Goal: Task Accomplishment & Management: Complete application form

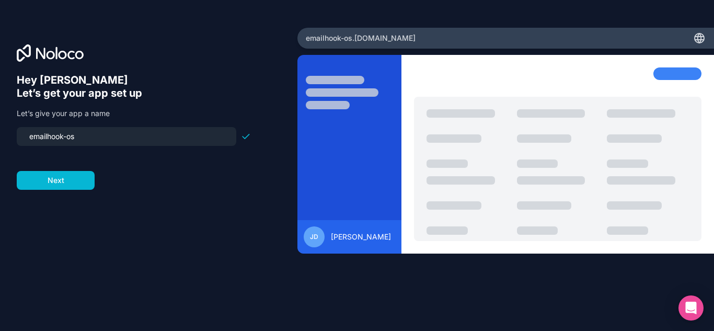
click at [82, 191] on div "Hey [PERSON_NAME] 👋 Let’s get your app set up Let’s give your app a name emailh…" at bounding box center [149, 180] width 264 height 213
click at [79, 184] on button "Next" at bounding box center [56, 180] width 78 height 19
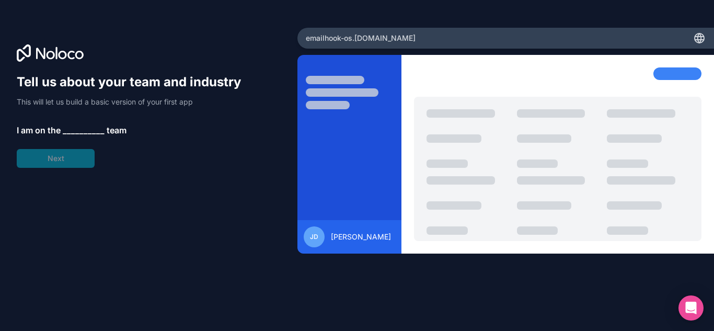
click at [77, 126] on span "__________" at bounding box center [84, 130] width 42 height 13
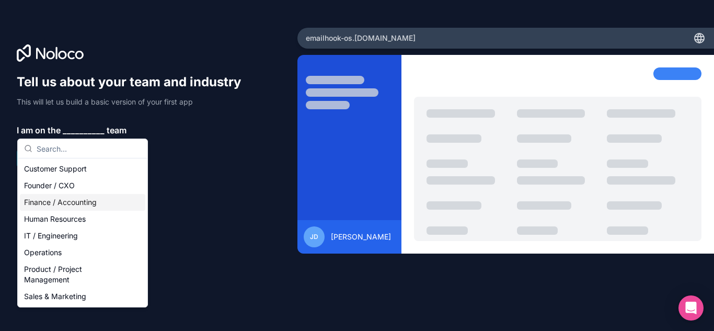
drag, startPoint x: 69, startPoint y: 169, endPoint x: 54, endPoint y: 225, distance: 57.4
click at [55, 220] on div "Customer Support Founder / CXO Finance / Accounting Human Resources IT / Engine…" at bounding box center [82, 232] width 125 height 144
click at [52, 234] on div "IT / Engineering" at bounding box center [82, 235] width 125 height 17
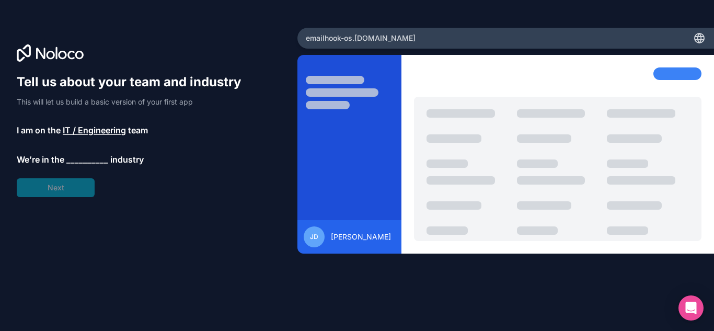
click at [73, 160] on span "__________" at bounding box center [87, 159] width 42 height 13
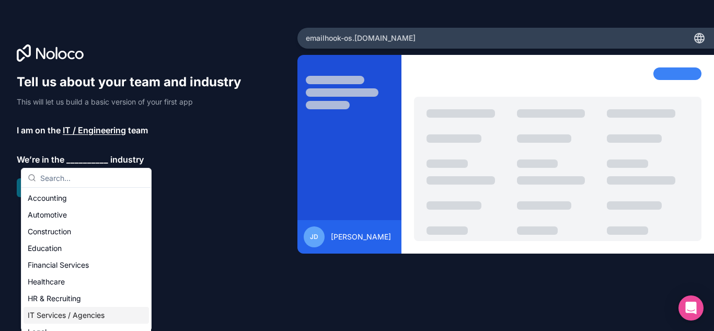
click at [45, 313] on div "IT Services / Agencies" at bounding box center [86, 315] width 125 height 17
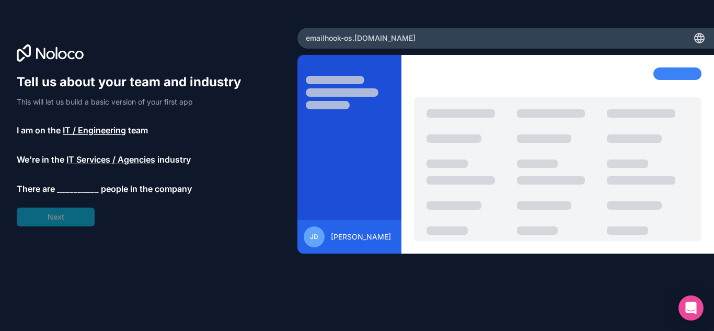
click at [45, 206] on div "Tell us about your team and industry This will let us build a basic version of …" at bounding box center [134, 150] width 234 height 153
click at [45, 221] on div "Tell us about your team and industry This will let us build a basic version of …" at bounding box center [134, 150] width 234 height 153
click at [90, 183] on span "__________" at bounding box center [78, 188] width 42 height 13
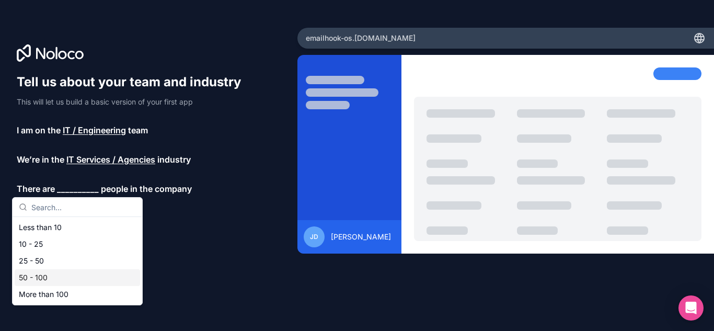
click at [49, 256] on div "25 - 50" at bounding box center [77, 260] width 125 height 17
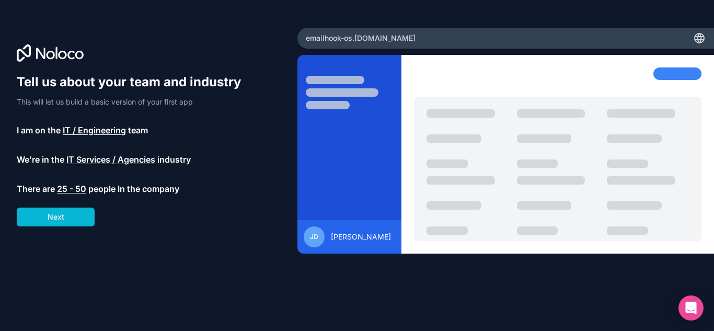
click at [96, 218] on div "Tell us about your team and industry This will let us build a basic version of …" at bounding box center [134, 150] width 234 height 153
click at [85, 218] on button "Next" at bounding box center [56, 217] width 78 height 19
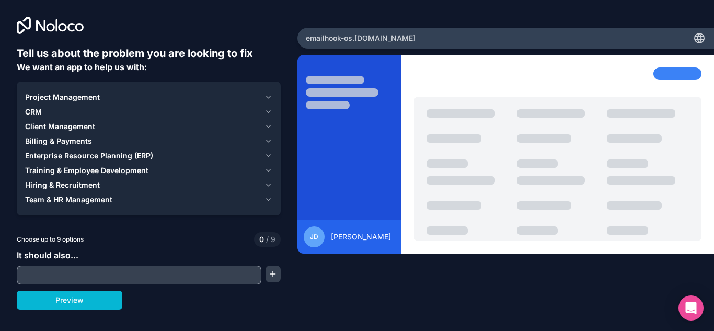
click at [68, 96] on span "Project Management" at bounding box center [62, 97] width 75 height 10
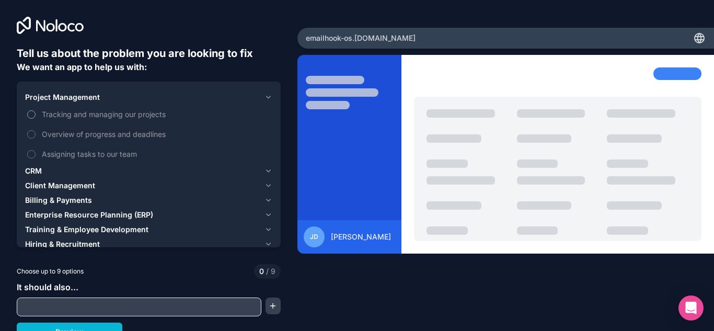
click at [60, 114] on span "Tracking and managing our projects" at bounding box center [156, 114] width 228 height 11
click at [36, 114] on button "Tracking and managing our projects" at bounding box center [31, 114] width 8 height 8
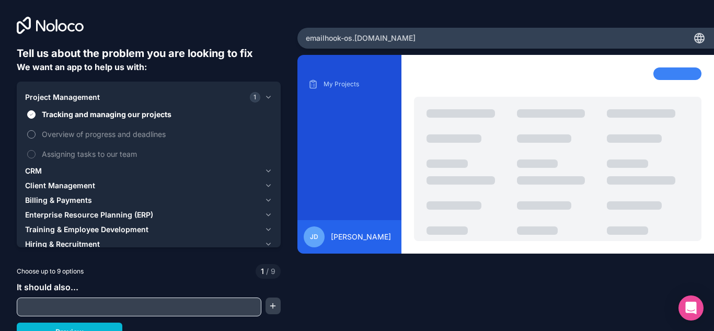
click at [53, 136] on span "Overview of progress and deadlines" at bounding box center [156, 134] width 228 height 11
click at [36, 136] on button "Overview of progress and deadlines" at bounding box center [31, 134] width 8 height 8
click at [53, 149] on span "Assigning tasks to our team" at bounding box center [156, 153] width 228 height 11
click at [36, 150] on button "Assigning tasks to our team" at bounding box center [31, 154] width 8 height 8
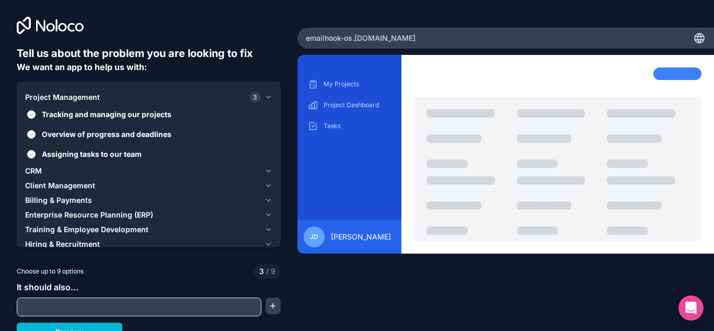
click at [57, 181] on span "Client Management" at bounding box center [60, 185] width 70 height 10
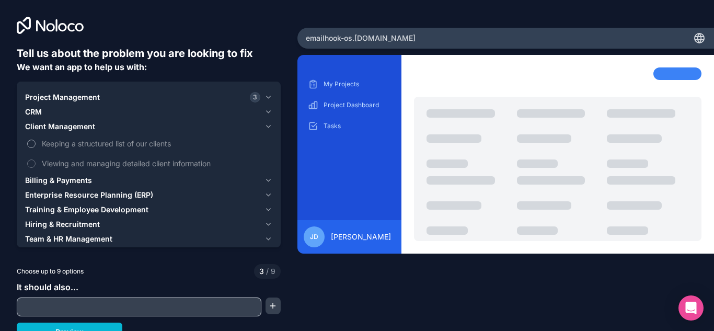
click at [49, 147] on span "Keeping a structured list of our clients" at bounding box center [156, 143] width 228 height 11
click at [36, 147] on button "Keeping a structured list of our clients" at bounding box center [31, 144] width 8 height 8
click at [48, 137] on label "Keeping a structured list of our clients" at bounding box center [148, 143] width 247 height 19
click at [36, 140] on button "Keeping a structured list of our clients" at bounding box center [31, 144] width 8 height 8
click at [48, 165] on span "Viewing and managing detailed client information" at bounding box center [156, 163] width 228 height 11
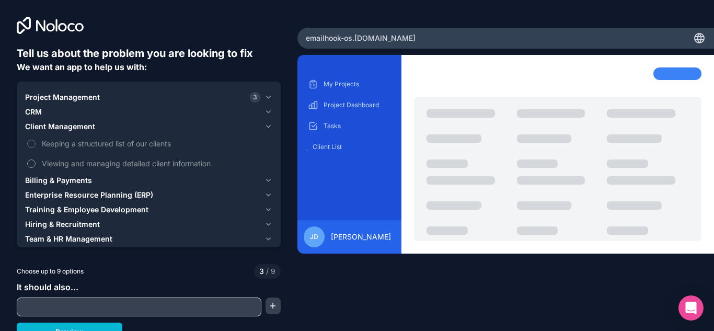
click at [36, 165] on button "Viewing and managing detailed client information" at bounding box center [31, 163] width 8 height 8
click at [45, 133] on button "Client Management 1" at bounding box center [148, 126] width 247 height 15
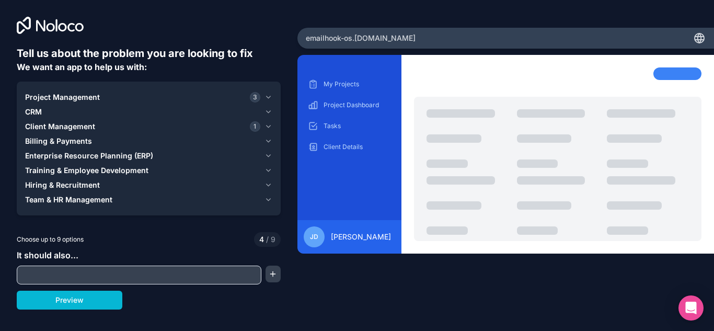
click at [46, 142] on span "Billing & Payments" at bounding box center [58, 141] width 67 height 10
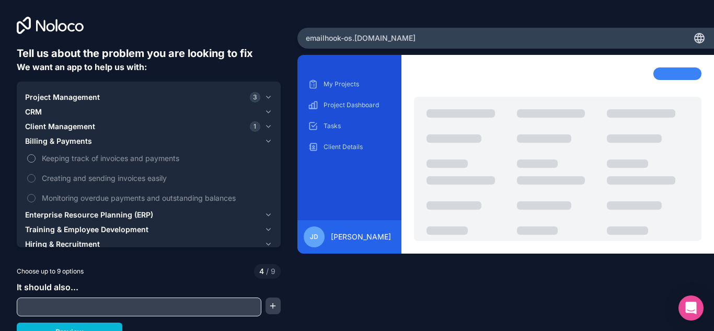
click at [46, 161] on span "Keeping track of invoices and payments" at bounding box center [156, 158] width 228 height 11
click at [36, 161] on button "Keeping track of invoices and payments" at bounding box center [31, 158] width 8 height 8
click at [47, 182] on span "Creating and sending invoices easily" at bounding box center [156, 177] width 228 height 11
click at [36, 182] on button "Creating and sending invoices easily" at bounding box center [31, 178] width 8 height 8
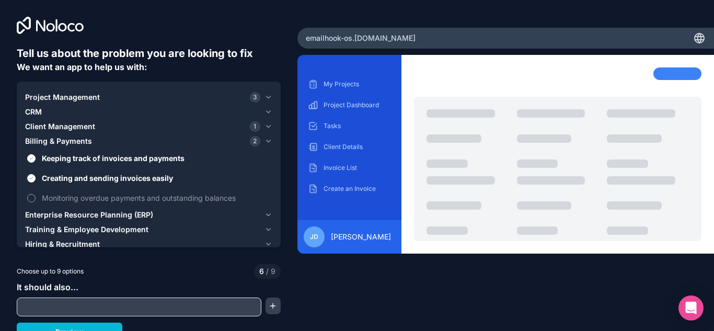
click at [49, 197] on span "Monitoring overdue payments and outstanding balances" at bounding box center [156, 197] width 228 height 11
click at [36, 197] on button "Monitoring overdue payments and outstanding balances" at bounding box center [31, 198] width 8 height 8
click at [50, 219] on span "Enterprise Resource Planning (ERP)" at bounding box center [89, 215] width 128 height 10
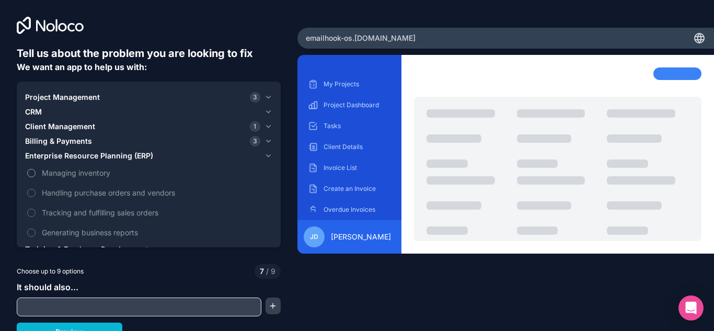
click at [51, 181] on label "Managing inventory" at bounding box center [148, 172] width 247 height 19
click at [36, 177] on button "Managing inventory" at bounding box center [31, 173] width 8 height 8
click at [51, 201] on label "Handling purchase orders and vendors" at bounding box center [148, 192] width 247 height 19
click at [36, 197] on button "Handling purchase orders and vendors" at bounding box center [31, 193] width 8 height 8
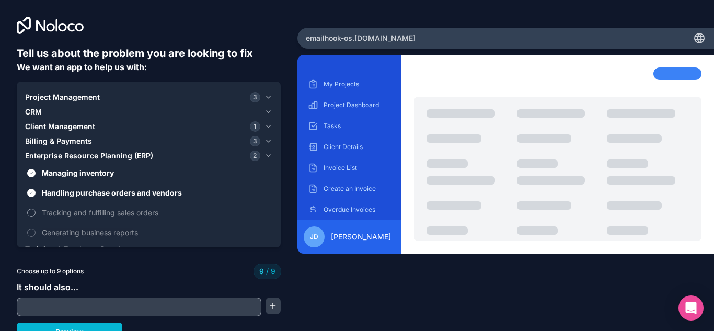
click at [54, 218] on label "Tracking and fulfilling sales orders" at bounding box center [148, 212] width 247 height 19
click at [57, 227] on span "Generating business reports" at bounding box center [156, 232] width 228 height 11
click at [51, 146] on button "Billing & Payments 3" at bounding box center [148, 141] width 247 height 15
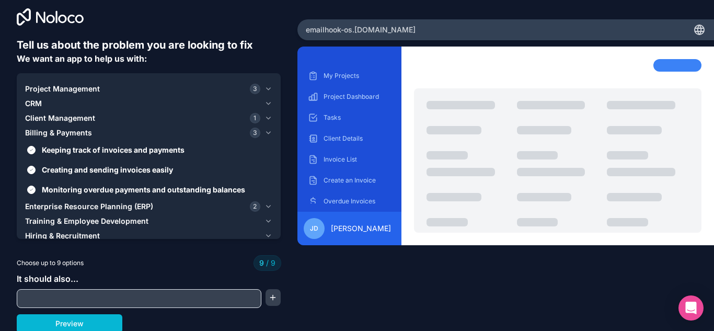
scroll to position [10, 0]
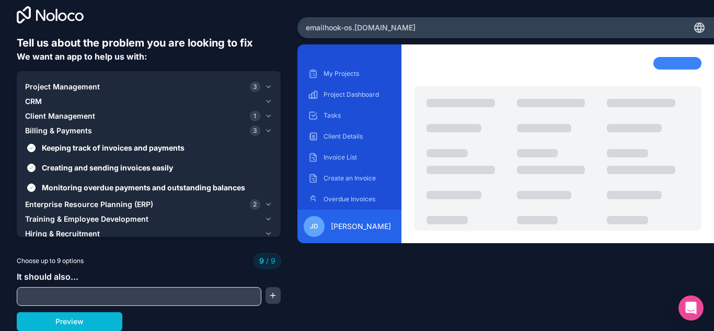
click at [60, 289] on input "text" at bounding box center [138, 296] width 239 height 15
click at [83, 326] on button "Preview" at bounding box center [70, 321] width 106 height 19
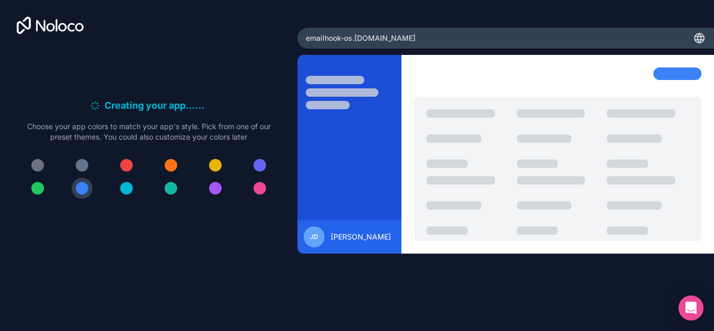
scroll to position [0, 0]
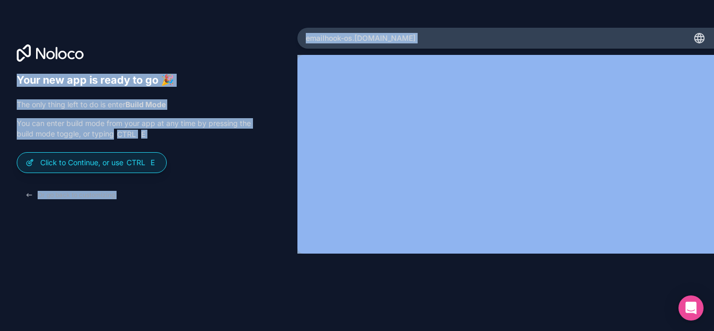
drag, startPoint x: 699, startPoint y: 36, endPoint x: 187, endPoint y: 56, distance: 513.1
click at [187, 56] on div "Your new app is ready to go 🎉 The only thing left to do is enter Build Mode You…" at bounding box center [357, 165] width 714 height 331
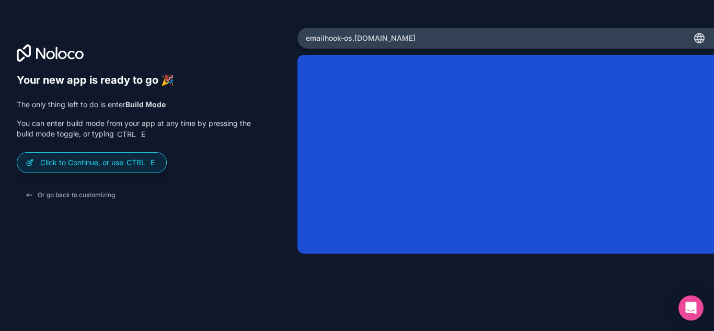
click at [262, 50] on div at bounding box center [149, 52] width 264 height 17
click at [124, 164] on p "Click to Continue, or use Ctrl E" at bounding box center [99, 162] width 118 height 10
